Goal: Task Accomplishment & Management: Manage account settings

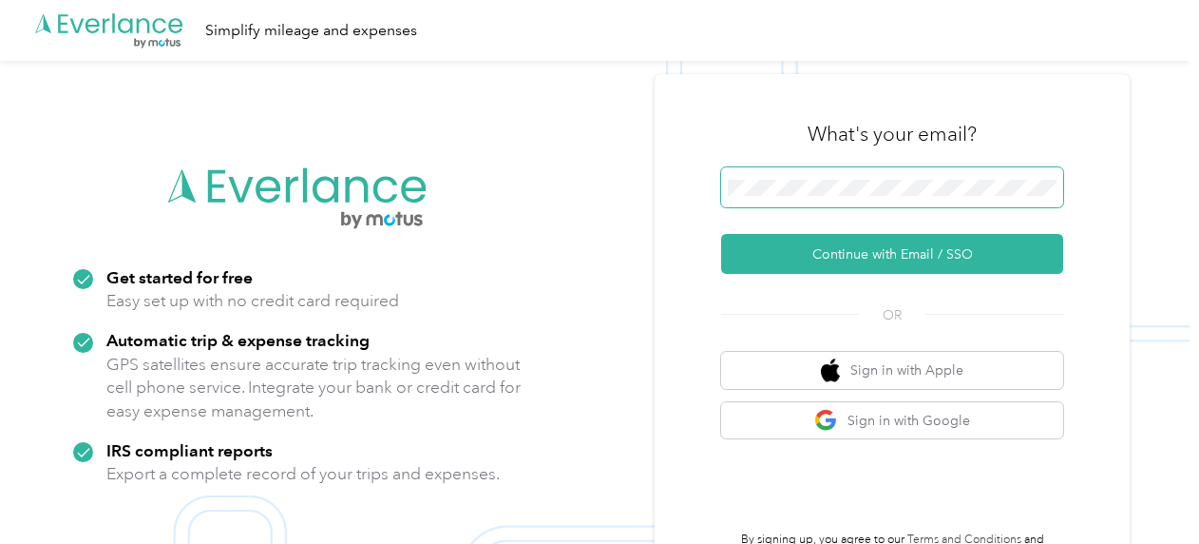
click at [851, 177] on span at bounding box center [892, 187] width 342 height 40
click at [887, 275] on div "What's your email? Continue with Email / SSO OR Sign in with Apple Sign in with…" at bounding box center [892, 333] width 342 height 464
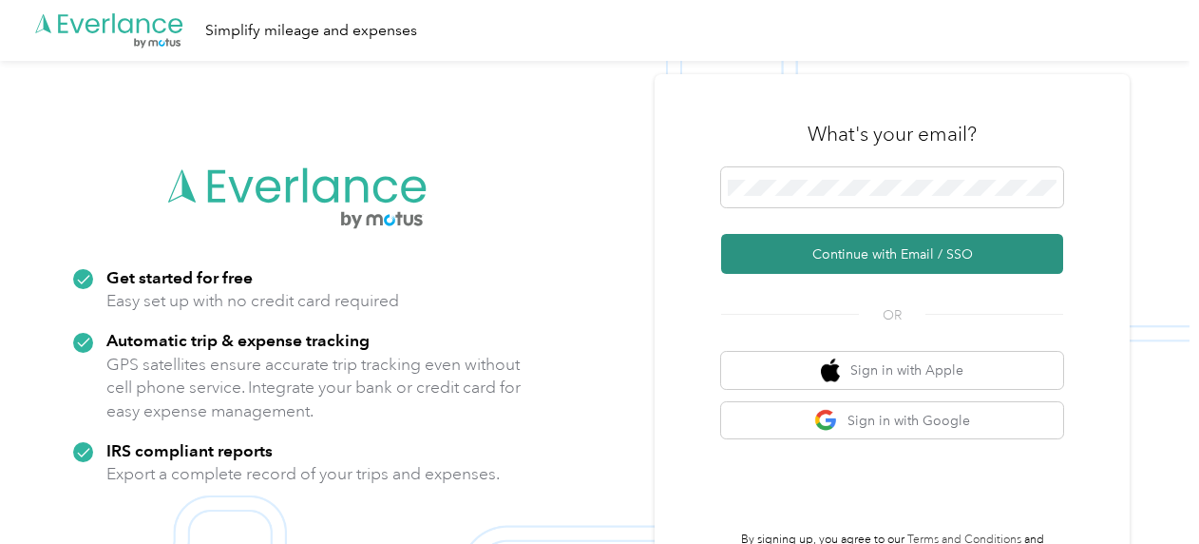
click at [884, 268] on button "Continue with Email / SSO" at bounding box center [892, 254] width 342 height 40
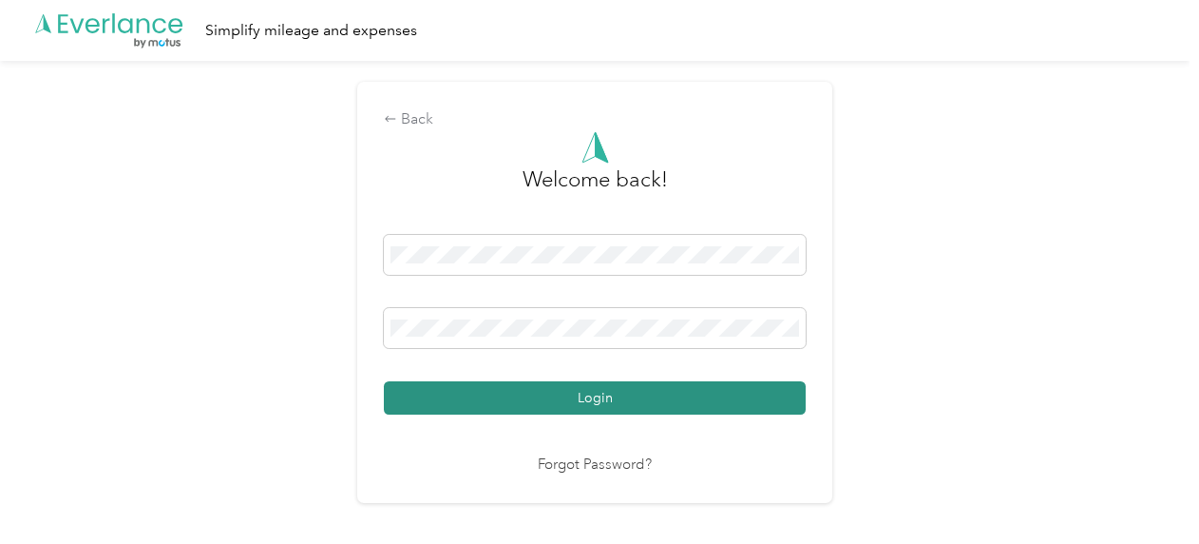
click at [607, 405] on button "Login" at bounding box center [595, 397] width 422 height 33
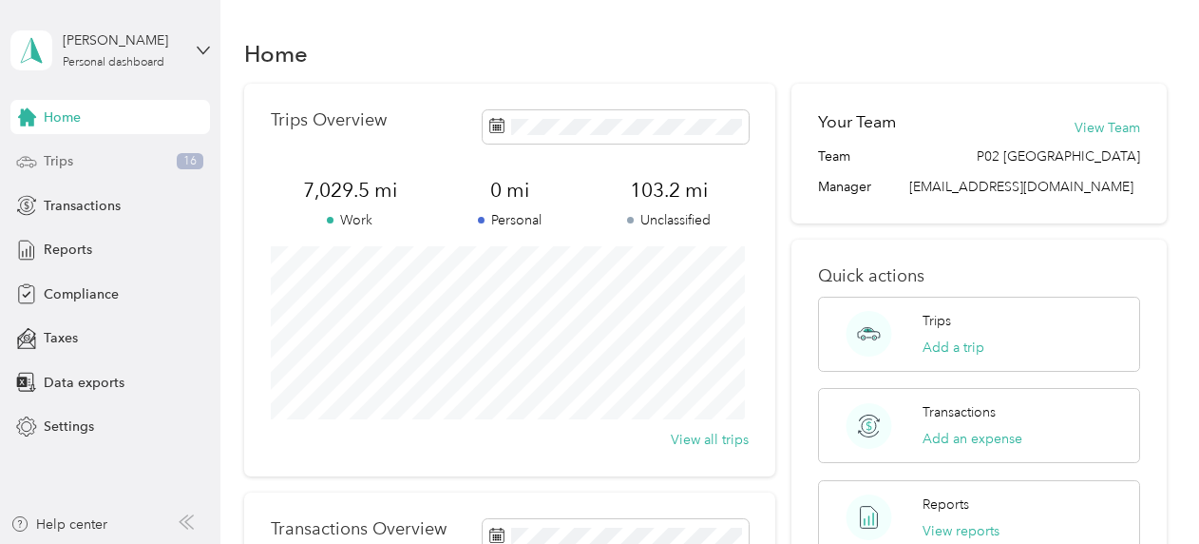
click at [70, 160] on span "Trips" at bounding box center [58, 161] width 29 height 20
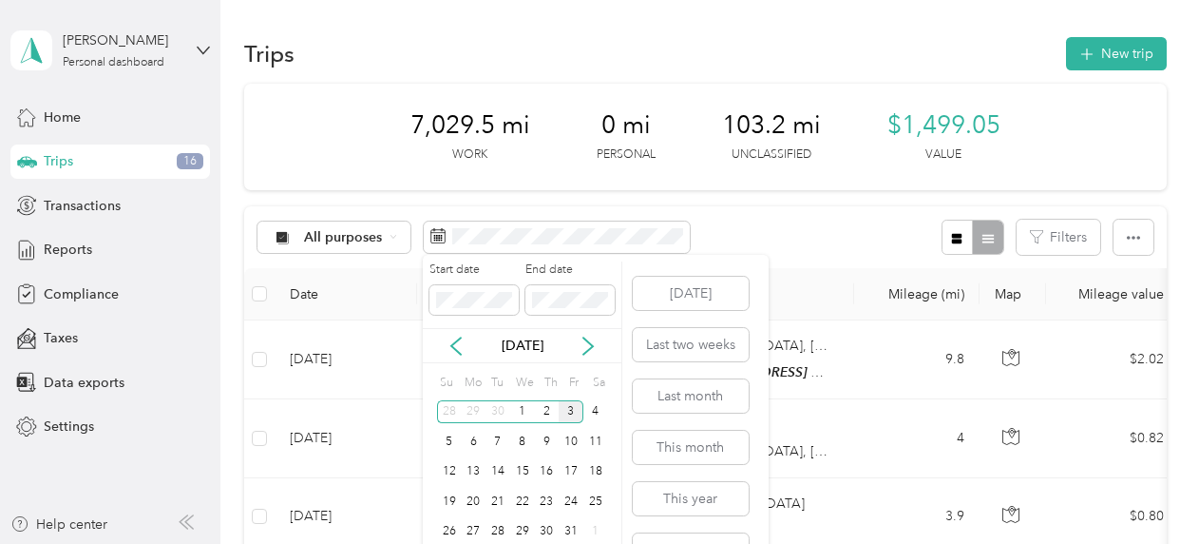
click at [445, 342] on div "[DATE]" at bounding box center [522, 345] width 199 height 20
click at [458, 347] on icon at bounding box center [456, 345] width 19 height 19
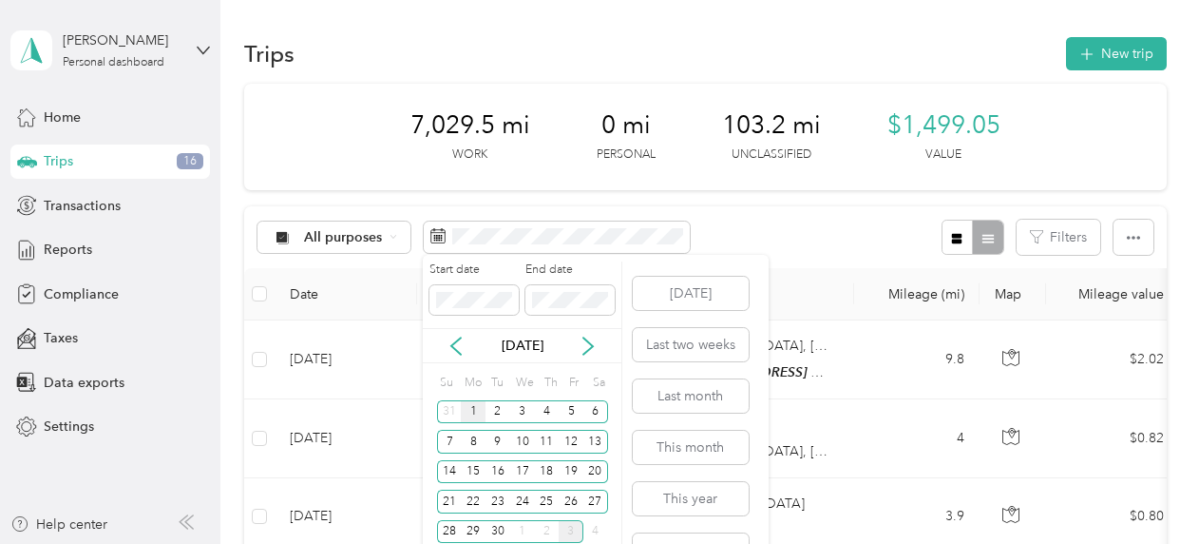
click at [470, 410] on div "1" at bounding box center [473, 412] width 25 height 24
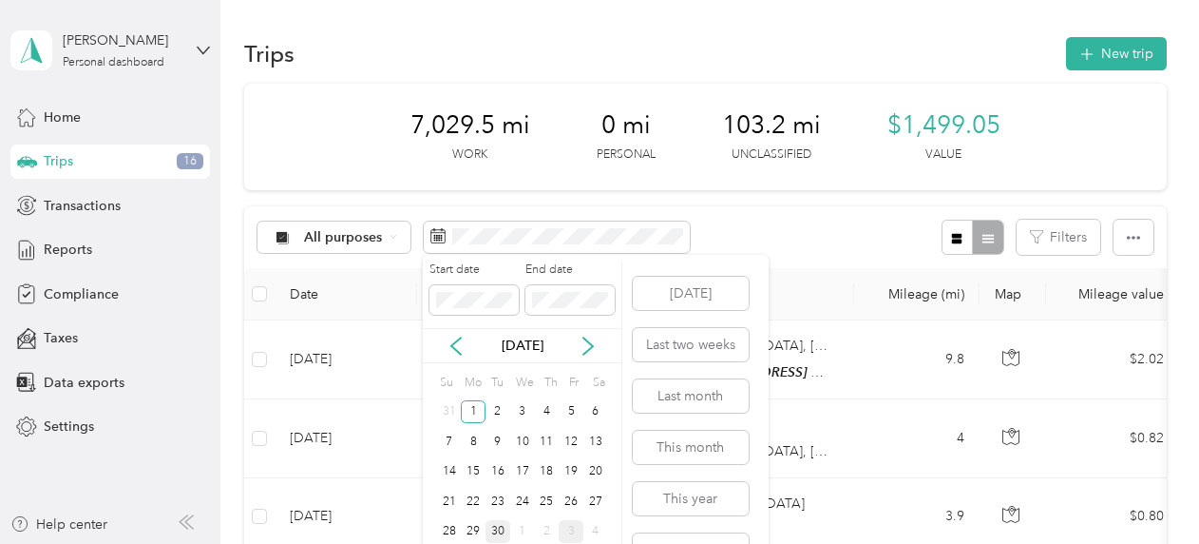
click at [494, 529] on div "30" at bounding box center [498, 532] width 25 height 24
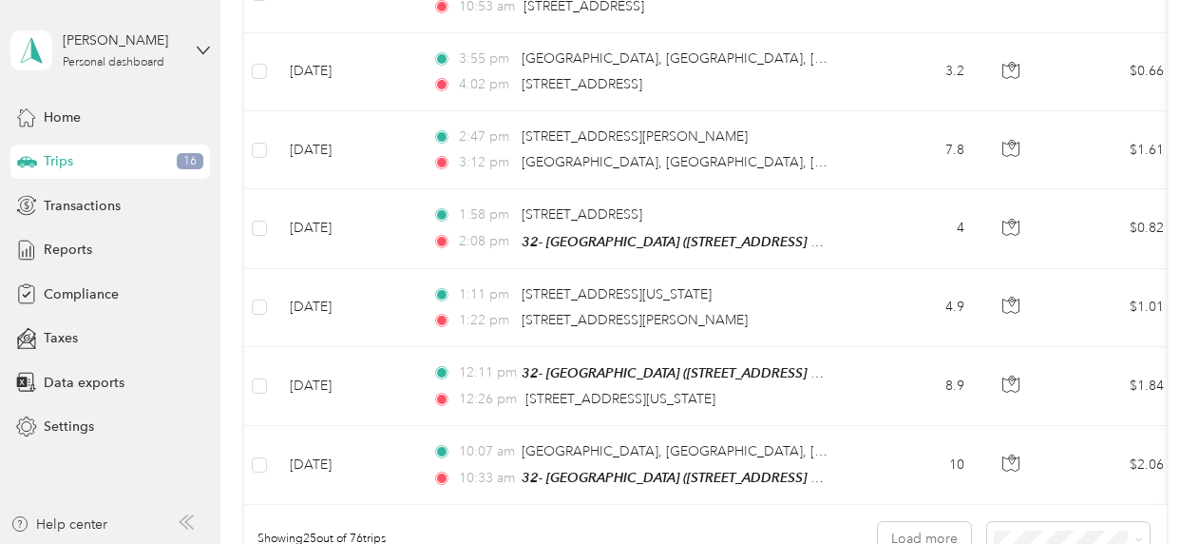
scroll to position [1836, 0]
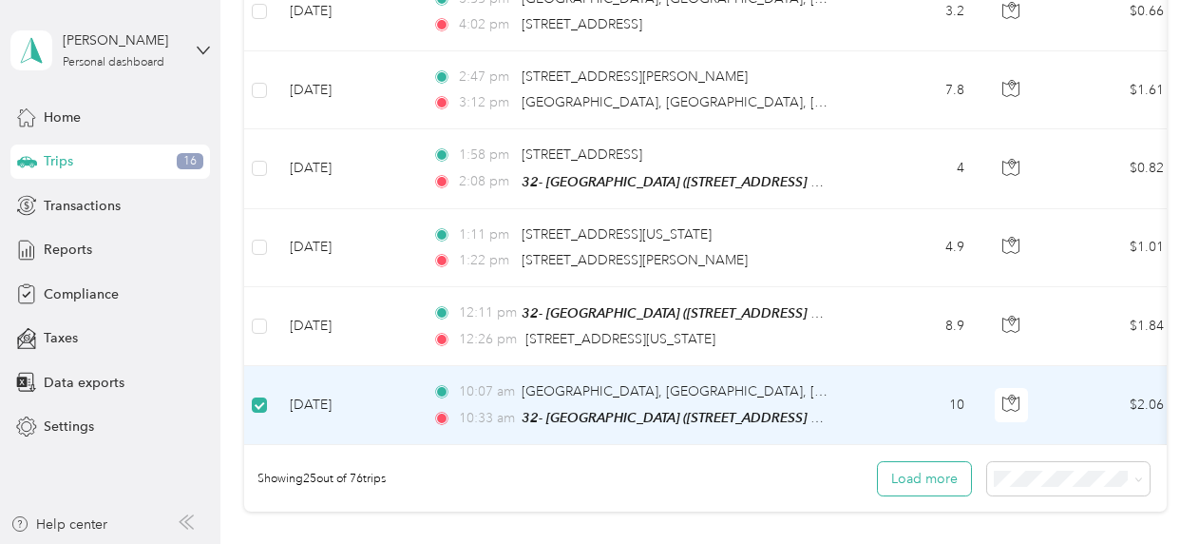
click at [959, 468] on button "Load more" at bounding box center [924, 478] width 93 height 33
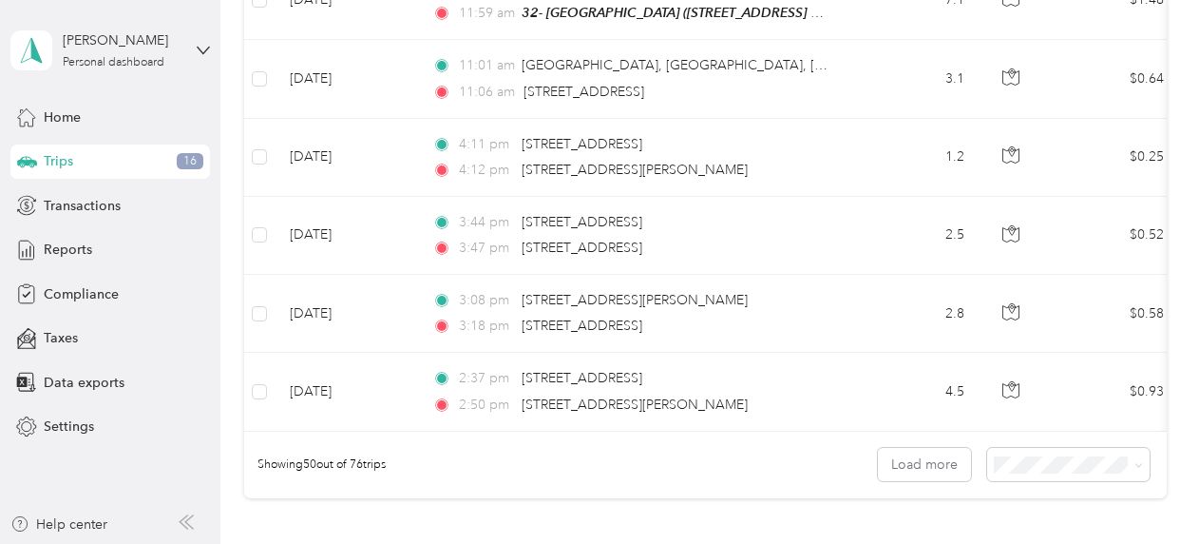
scroll to position [3818, 0]
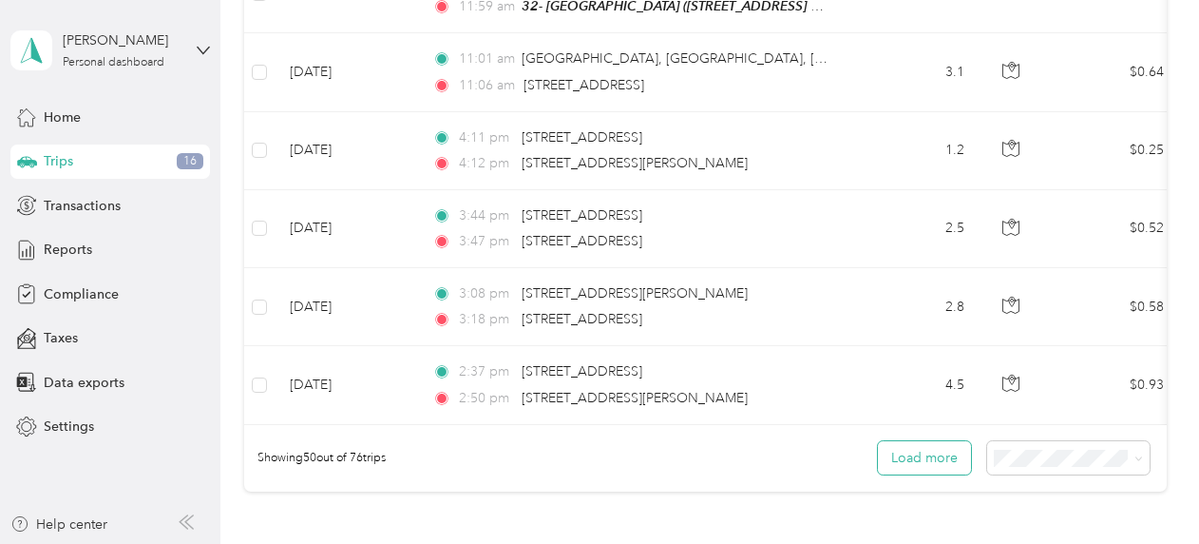
click at [908, 448] on button "Load more" at bounding box center [924, 457] width 93 height 33
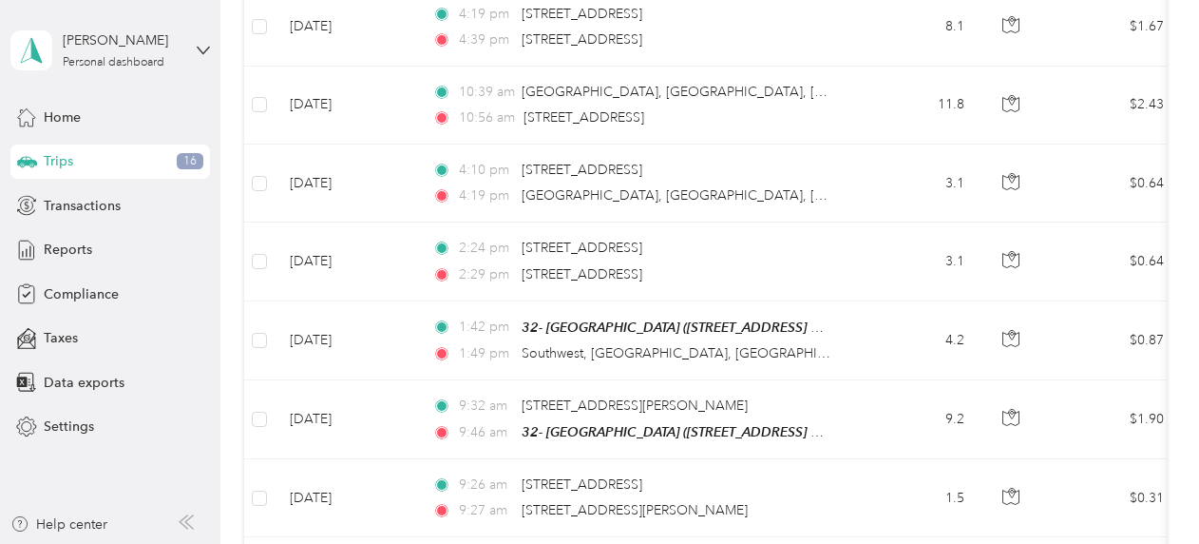
scroll to position [5599, 0]
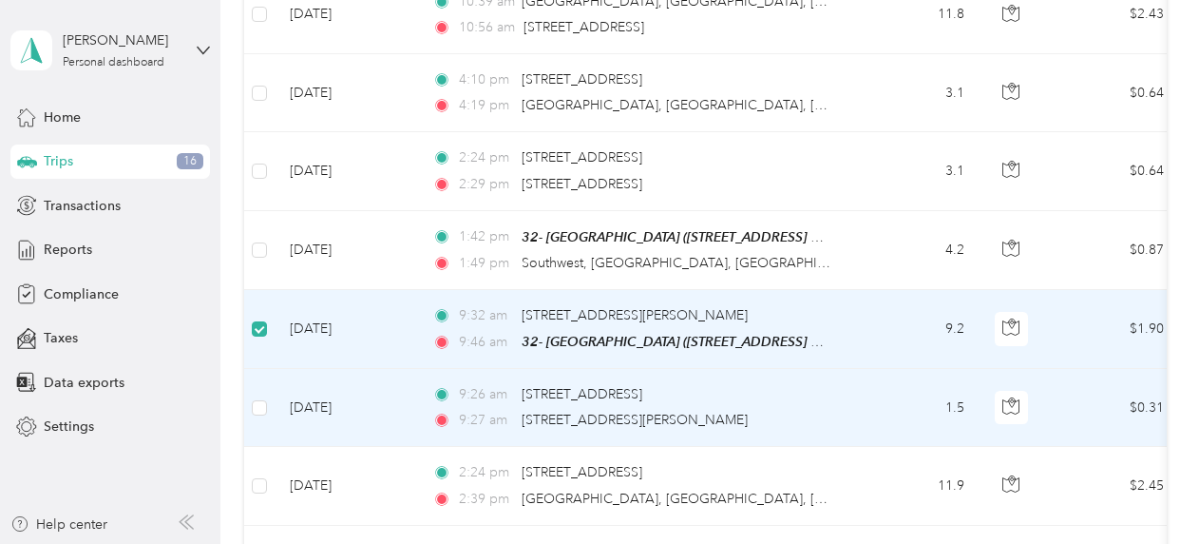
click at [271, 369] on td at bounding box center [259, 408] width 30 height 78
click at [262, 374] on td at bounding box center [259, 408] width 30 height 78
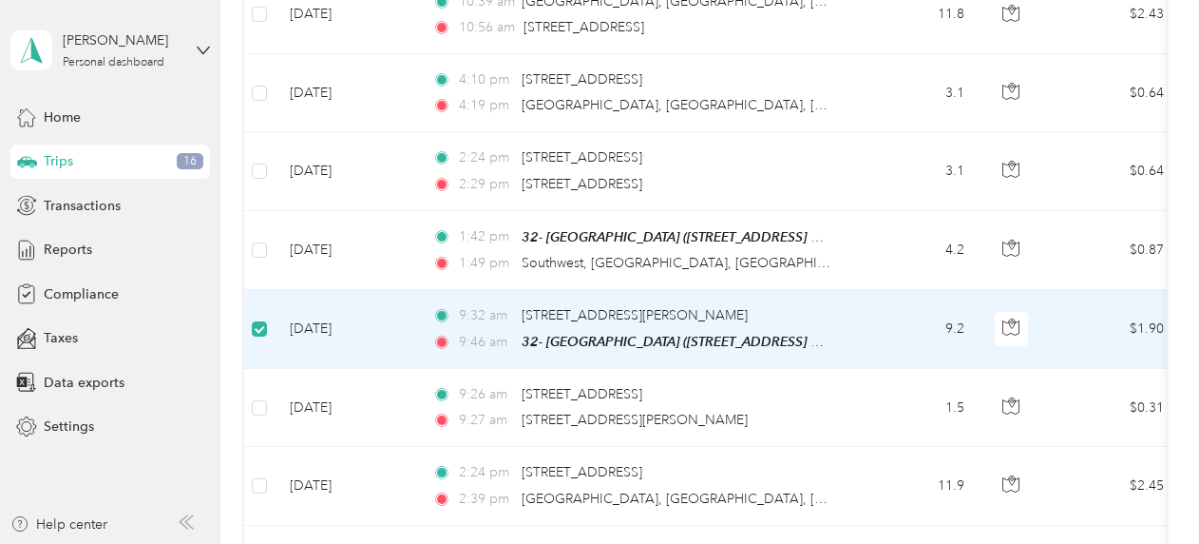
scroll to position [5956, 0]
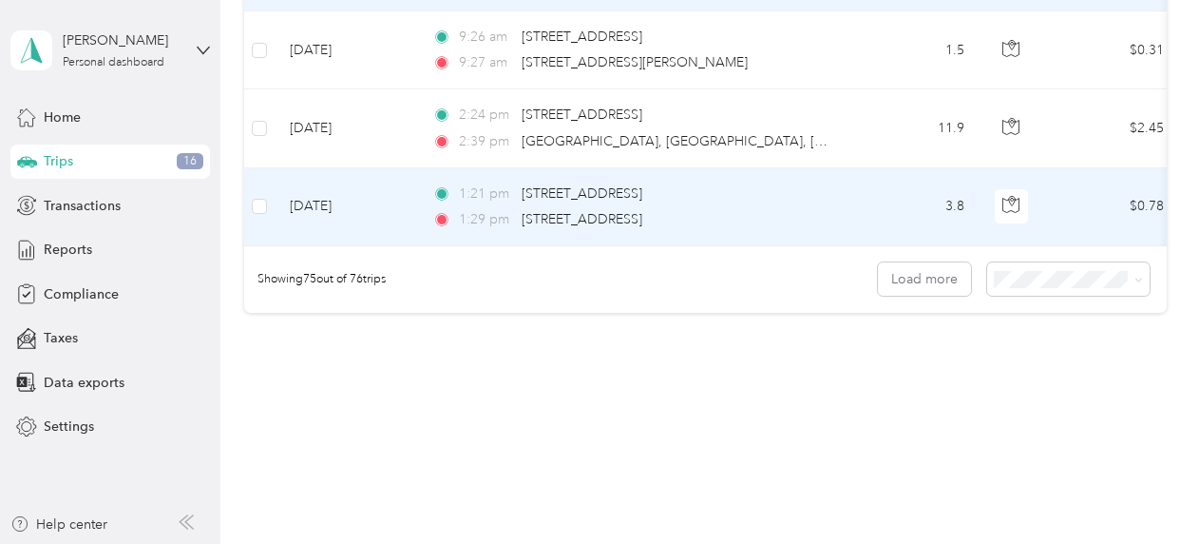
drag, startPoint x: 836, startPoint y: 277, endPoint x: 836, endPoint y: 139, distance: 137.8
drag, startPoint x: 836, startPoint y: 139, endPoint x: 812, endPoint y: 346, distance: 208.5
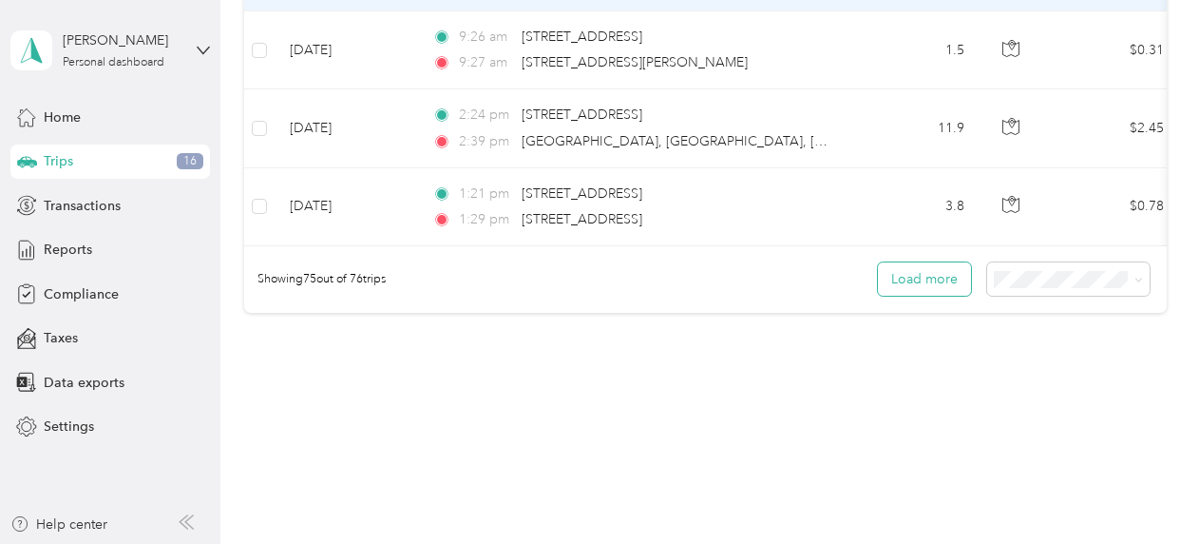
click at [920, 262] on button "Load more" at bounding box center [924, 278] width 93 height 33
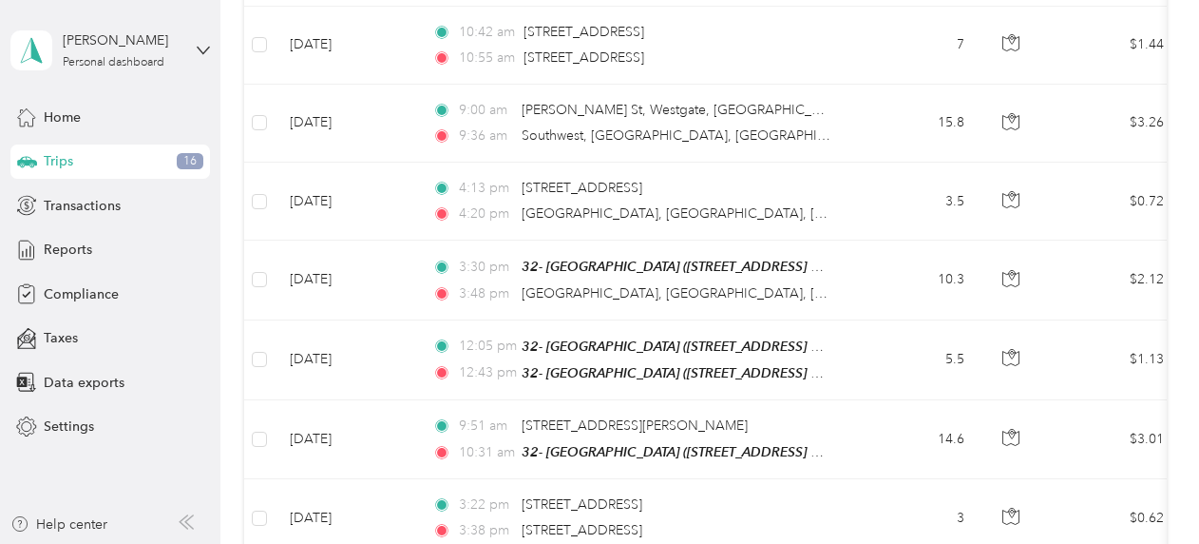
scroll to position [50, 0]
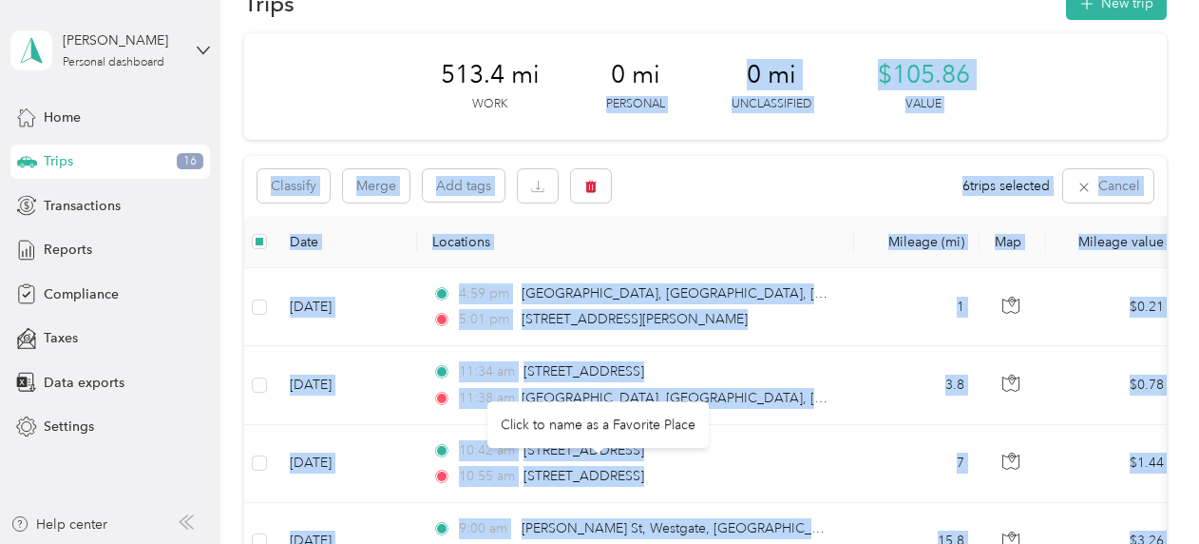
drag, startPoint x: 538, startPoint y: 224, endPoint x: 580, endPoint y: 110, distance: 121.4
drag, startPoint x: 580, startPoint y: 110, endPoint x: 693, endPoint y: 179, distance: 132.2
click at [693, 179] on div "Classify Merge Add tags 6 trips selected Cancel" at bounding box center [705, 186] width 923 height 60
click at [739, 213] on div "Classify Merge Add tags 6 trips selected Cancel" at bounding box center [705, 186] width 923 height 60
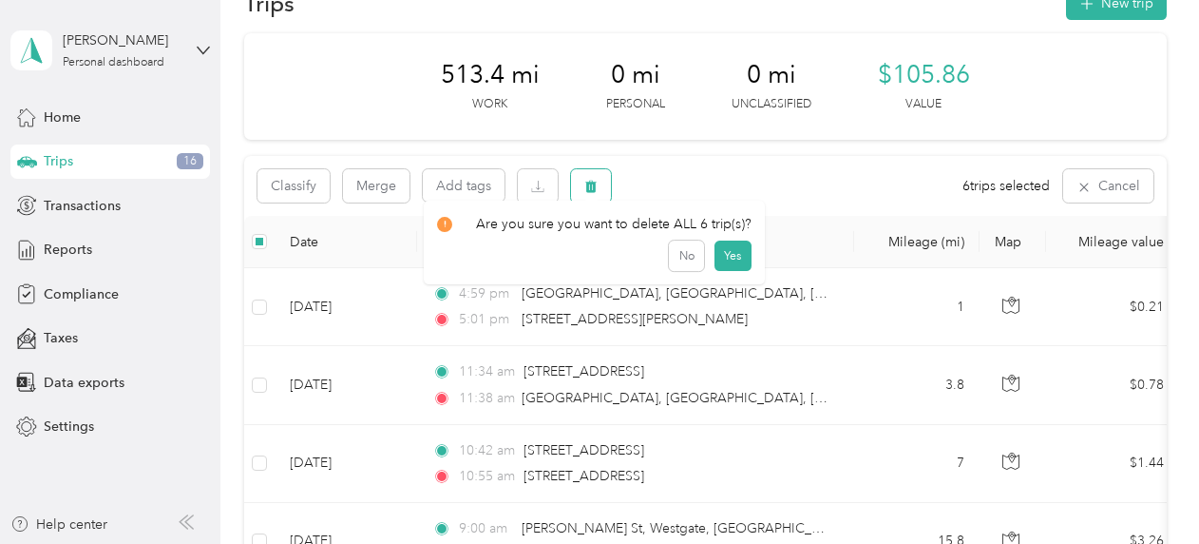
click at [601, 189] on button "button" at bounding box center [591, 185] width 40 height 33
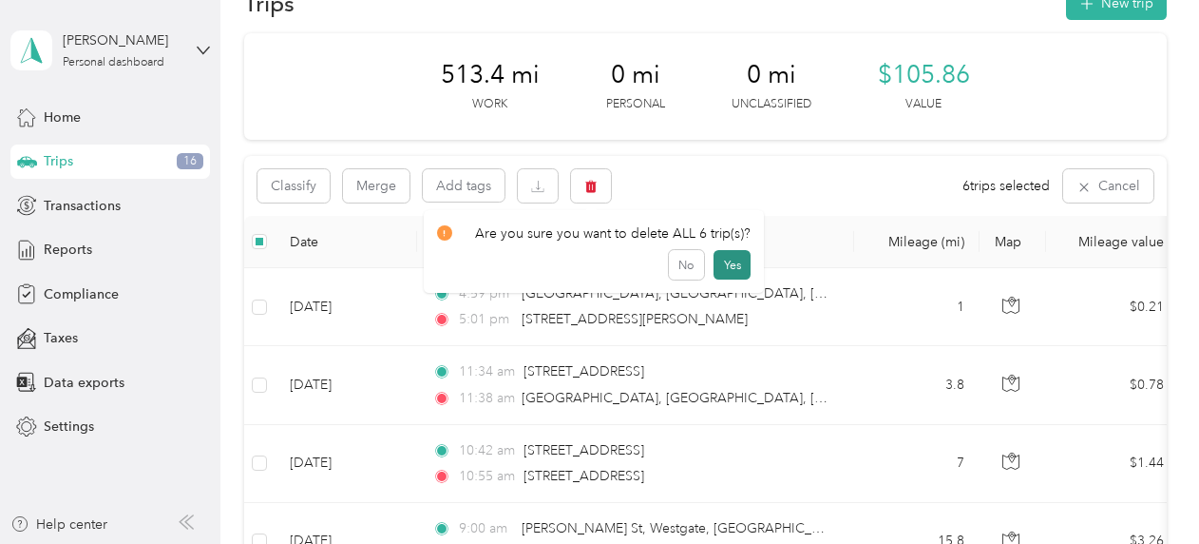
click at [726, 266] on button "Yes" at bounding box center [732, 265] width 37 height 30
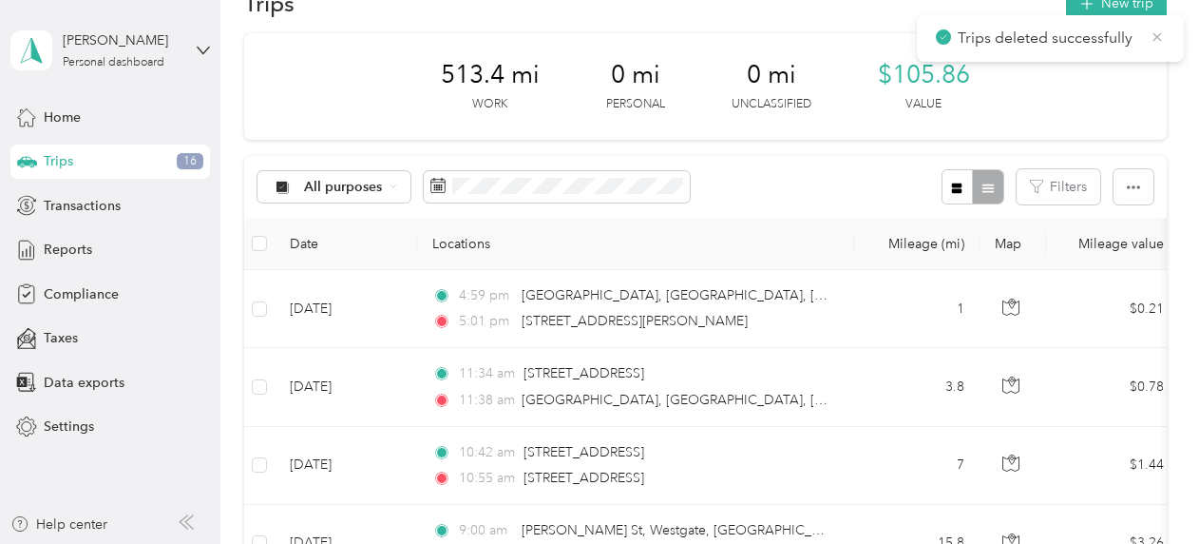
click at [1157, 41] on icon at bounding box center [1157, 37] width 15 height 17
click at [80, 117] on span "Home" at bounding box center [62, 117] width 37 height 20
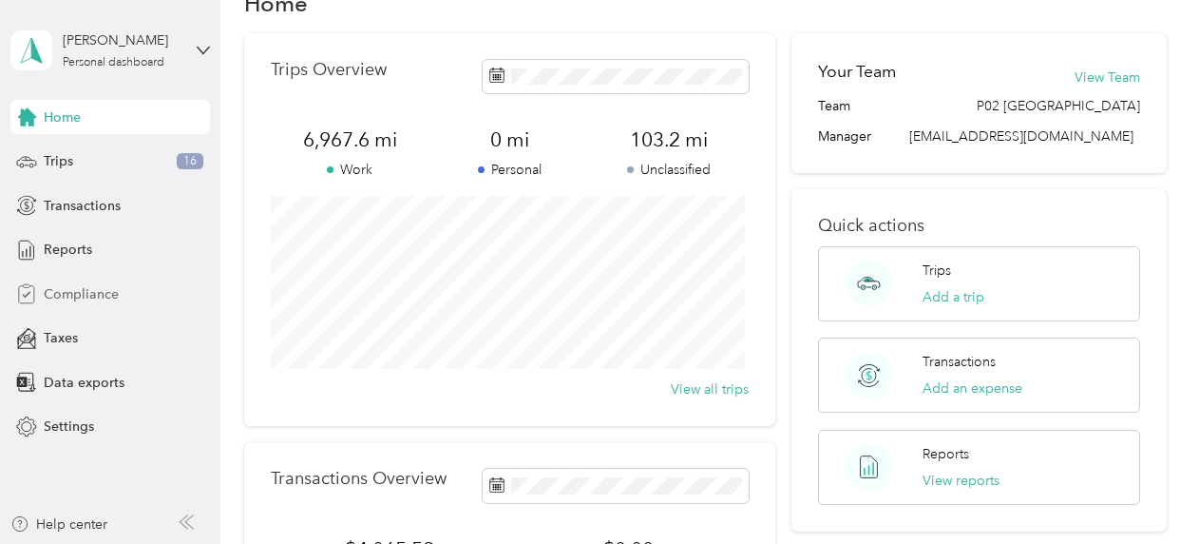
click at [78, 277] on div "Compliance" at bounding box center [110, 294] width 200 height 34
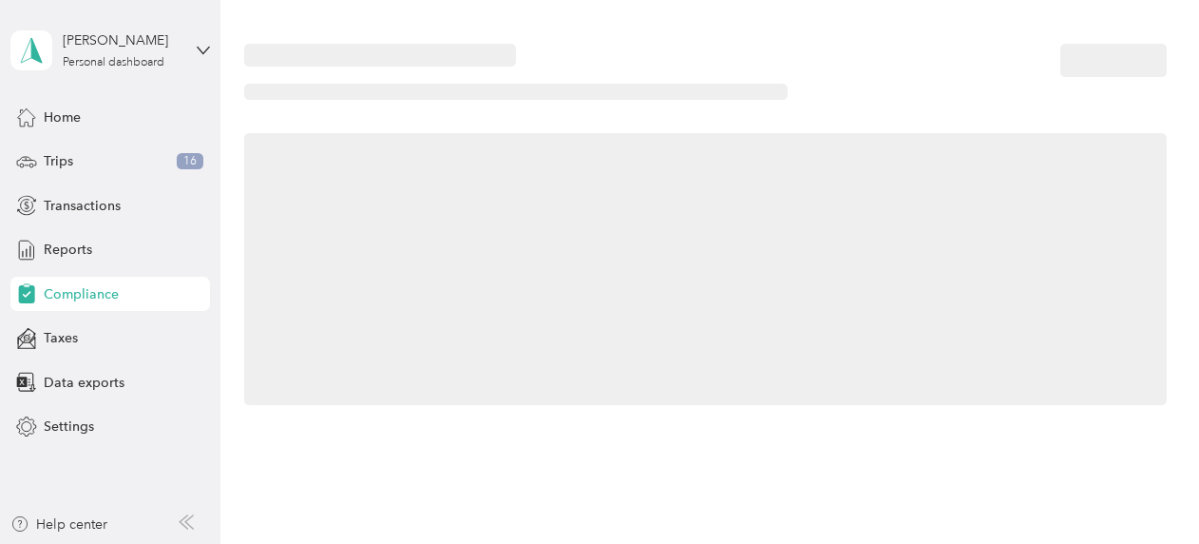
click at [67, 227] on div "Home Trips 16 Transactions Reports Compliance Taxes Data exports Settings" at bounding box center [110, 272] width 200 height 344
click at [71, 249] on span "Reports" at bounding box center [68, 249] width 48 height 20
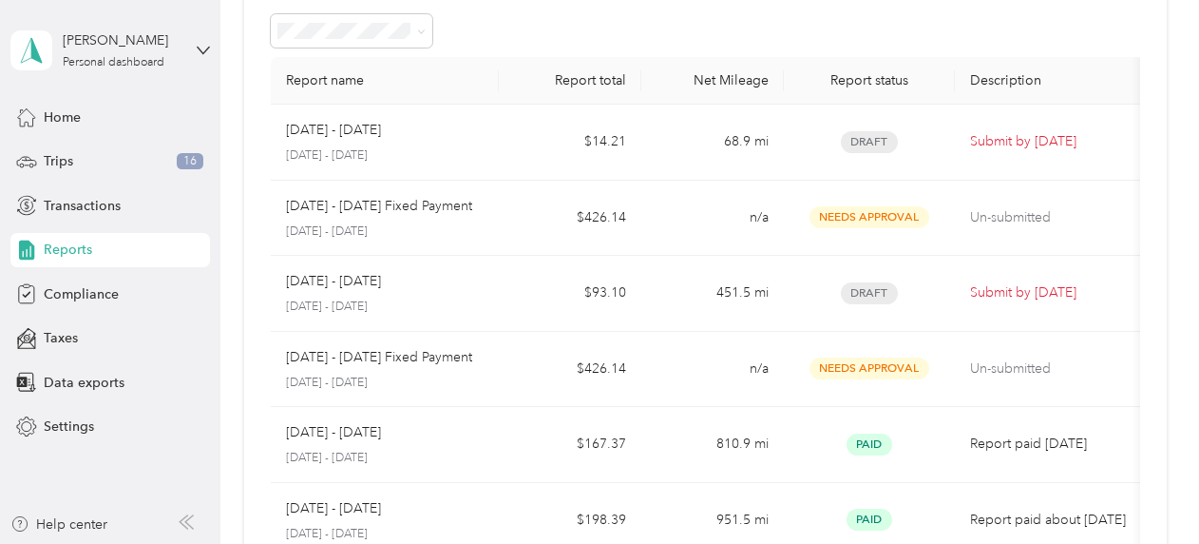
scroll to position [98, 0]
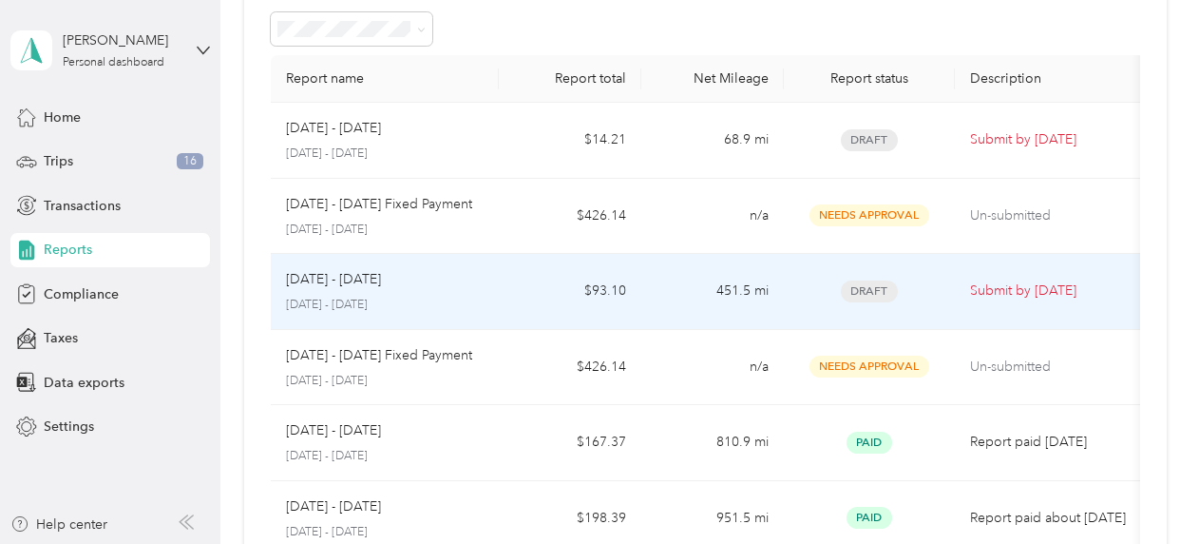
click at [337, 269] on p "[DATE] - [DATE]" at bounding box center [333, 279] width 95 height 21
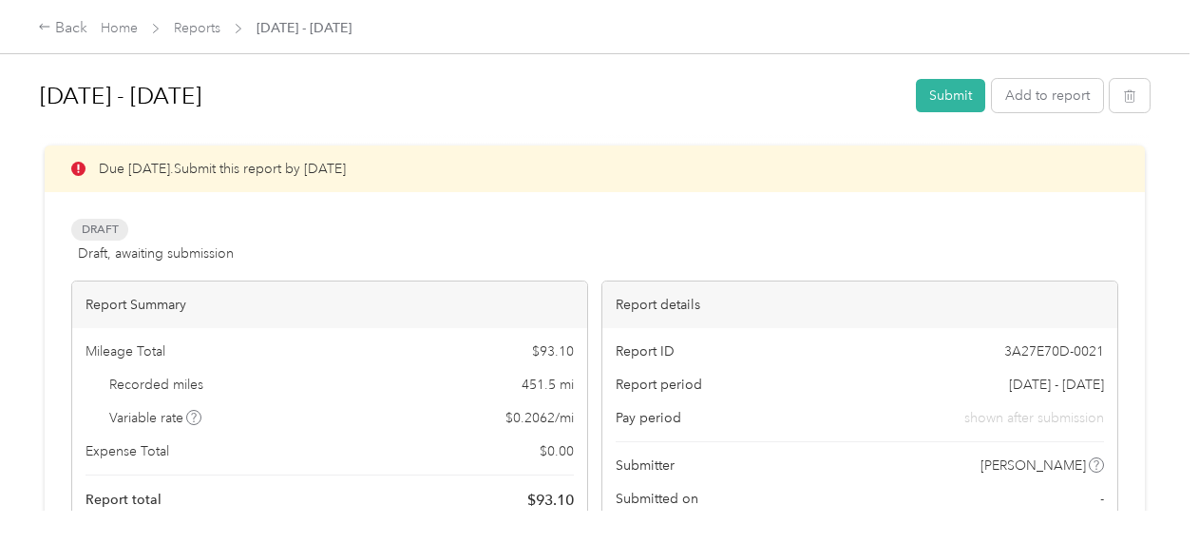
drag, startPoint x: 561, startPoint y: 206, endPoint x: 517, endPoint y: -99, distance: 308.1
click at [517, 0] on html "Back Home Reports [DATE] - [DATE] [DATE] - [DATE] Submit Add to report Due [DAT…" at bounding box center [595, 272] width 1190 height 544
click at [489, 237] on div "Draft Draft, awaiting submission View activity & comments" at bounding box center [594, 242] width 1047 height 46
click at [945, 94] on button "Submit" at bounding box center [950, 95] width 69 height 33
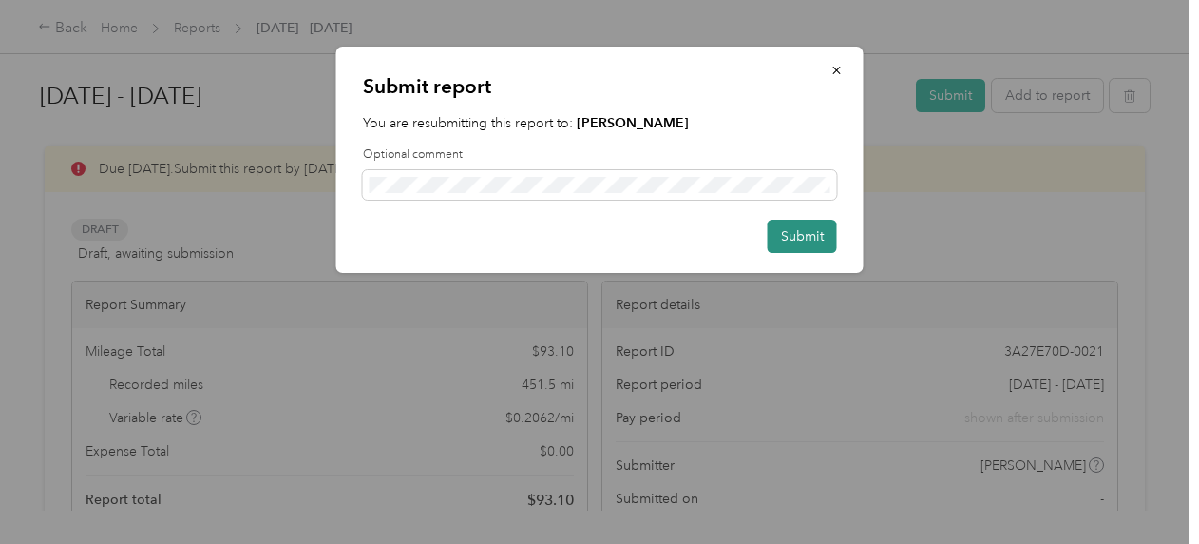
click at [818, 239] on button "Submit" at bounding box center [802, 235] width 69 height 33
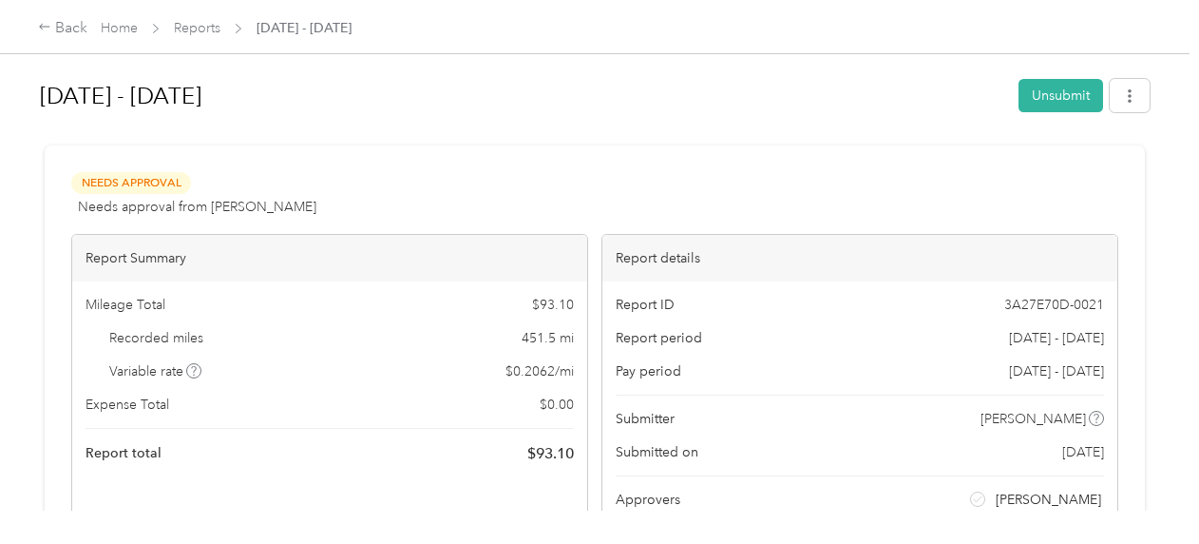
click at [115, 39] on div "Back Home Reports [DATE] - [DATE]" at bounding box center [195, 28] width 314 height 23
click at [139, 34] on div "Home Reports [DATE] - [DATE]" at bounding box center [226, 28] width 251 height 20
click at [120, 28] on link "Home" at bounding box center [119, 28] width 37 height 16
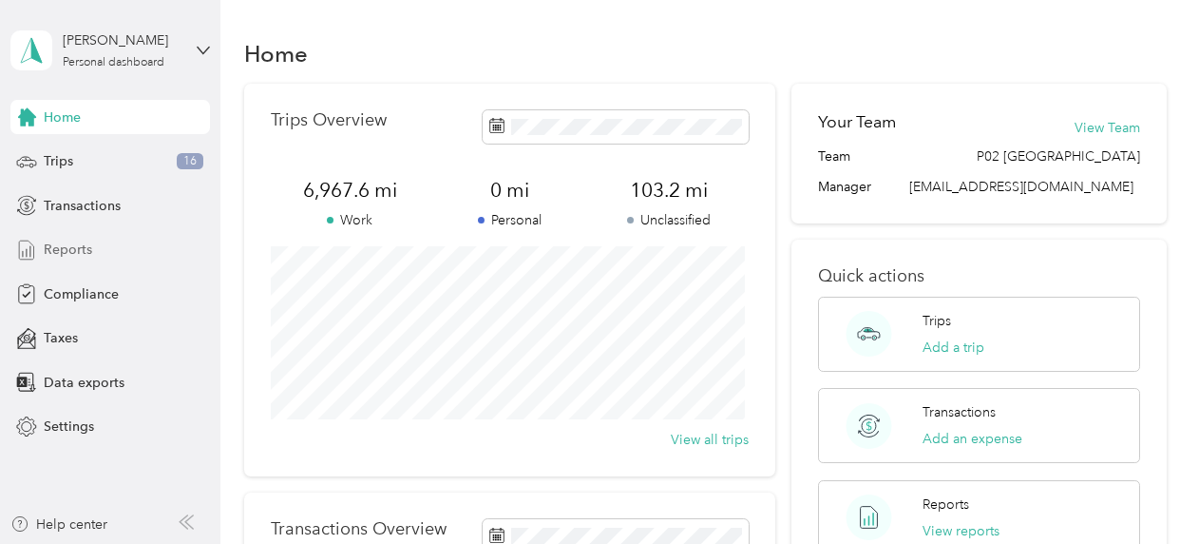
click at [79, 243] on span "Reports" at bounding box center [68, 249] width 48 height 20
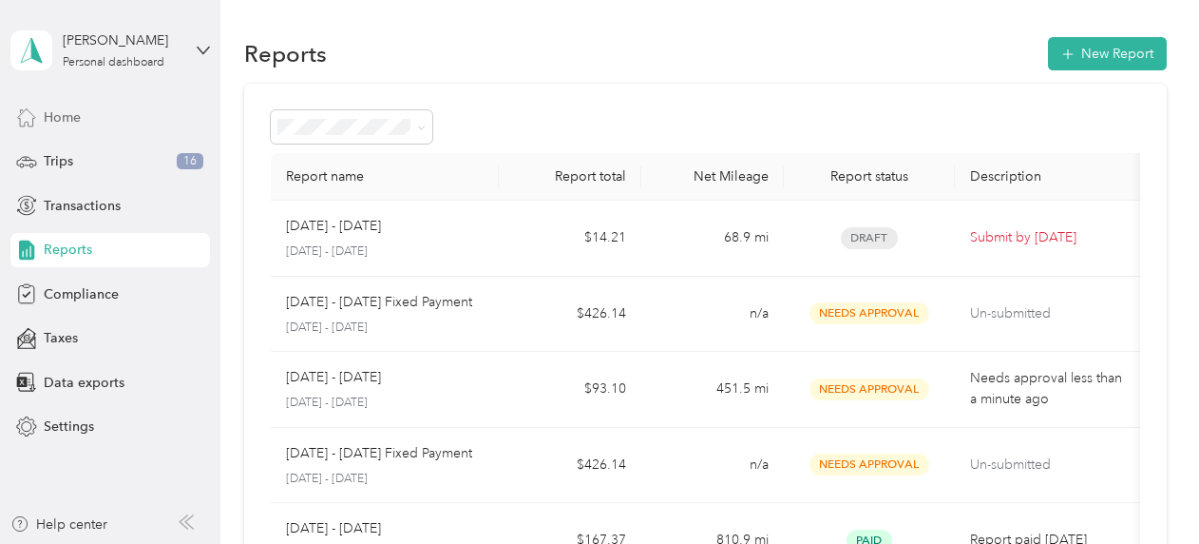
click at [95, 122] on div "Home" at bounding box center [110, 117] width 200 height 34
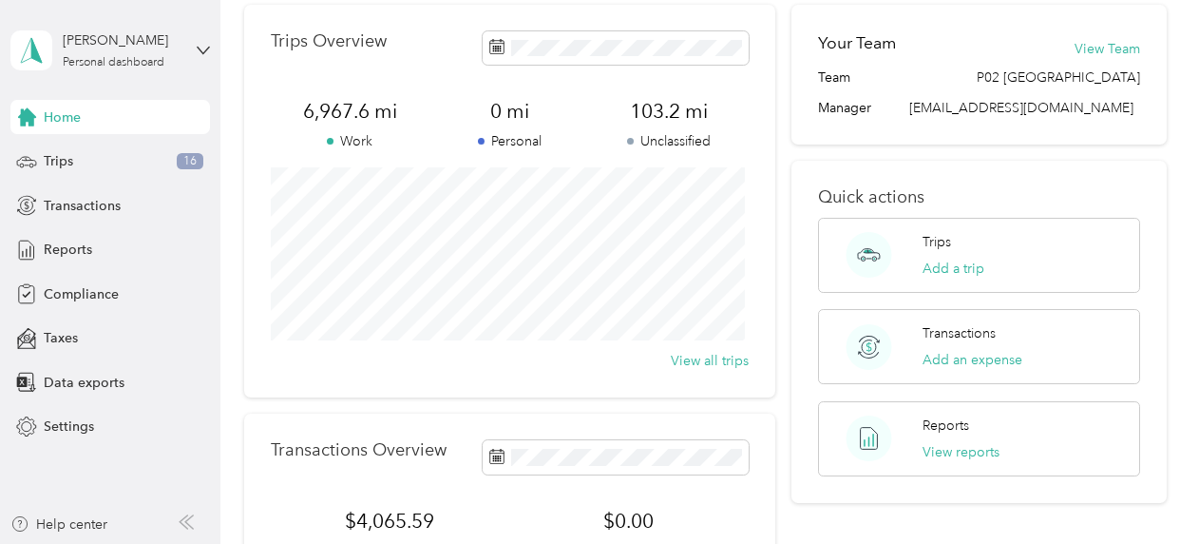
scroll to position [78, 0]
